Goal: Find specific page/section: Find specific page/section

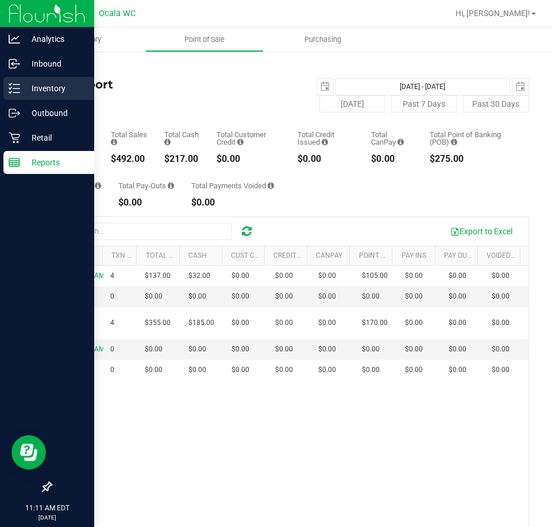
click at [16, 91] on icon at bounding box center [14, 88] width 11 height 11
